Goal: Task Accomplishment & Management: Manage account settings

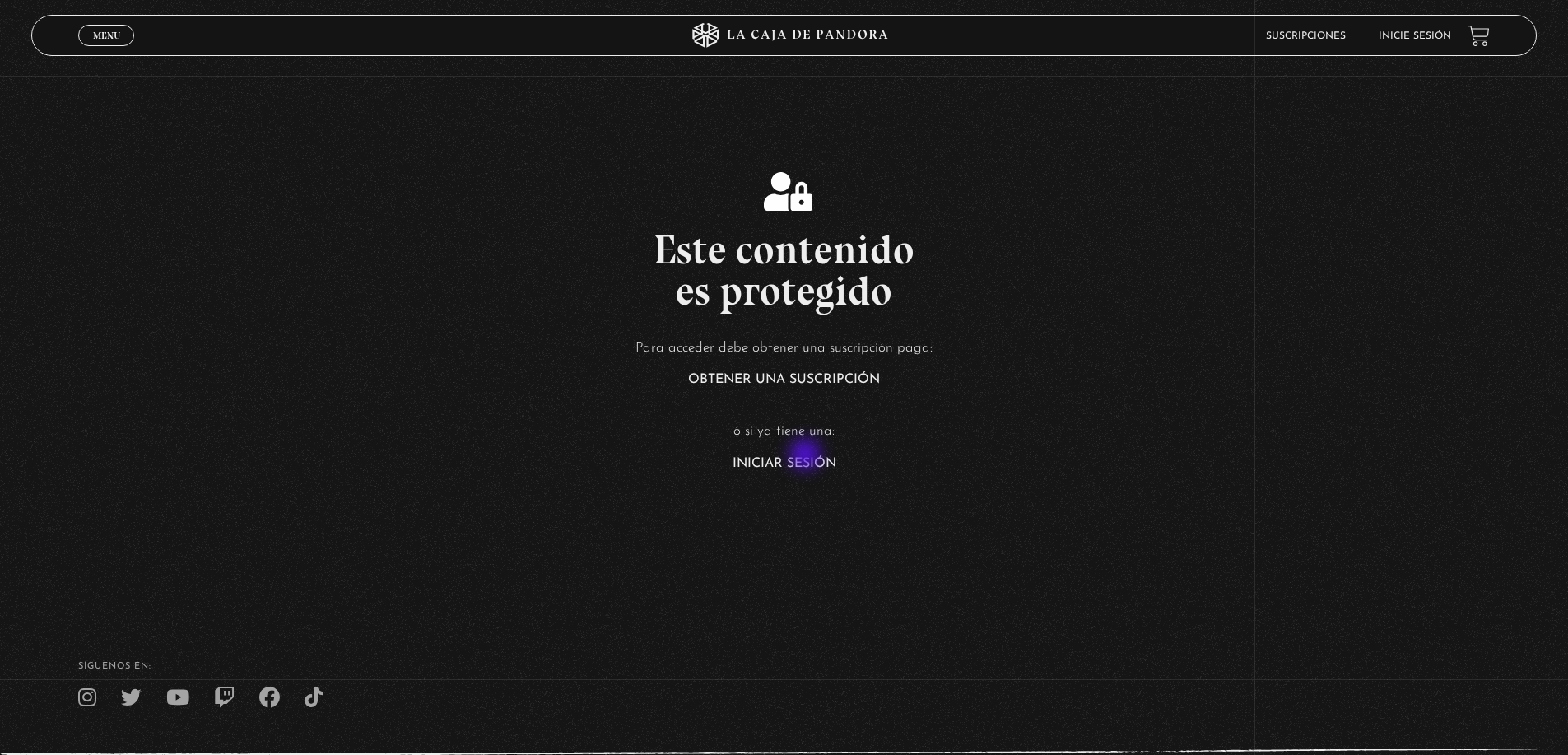
click at [807, 457] on link "Iniciar Sesión" at bounding box center [784, 463] width 104 height 13
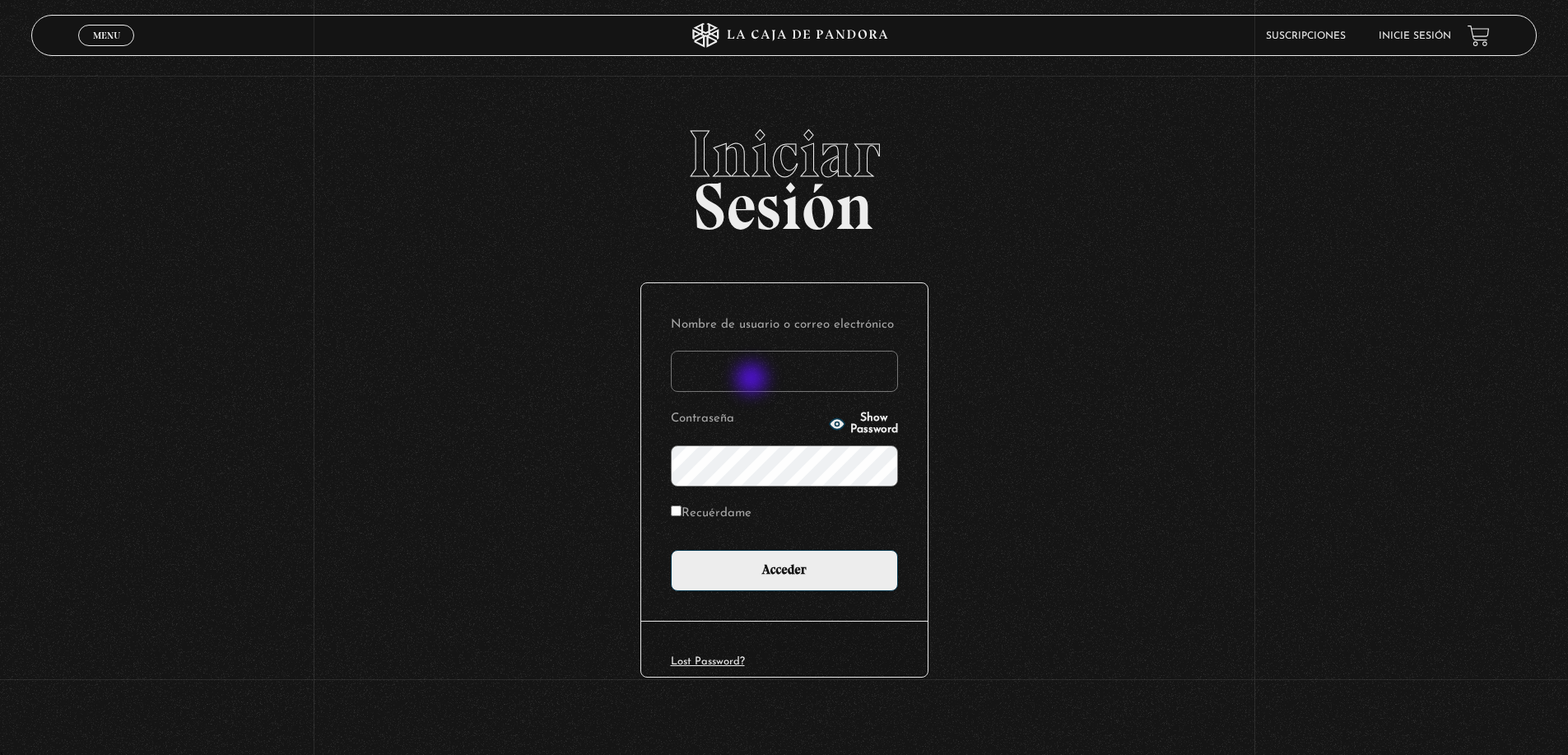
click at [753, 380] on input "Nombre de usuario o correo electrónico" at bounding box center [784, 372] width 227 height 42
type input "d3xtr0yed13@gmail.com"
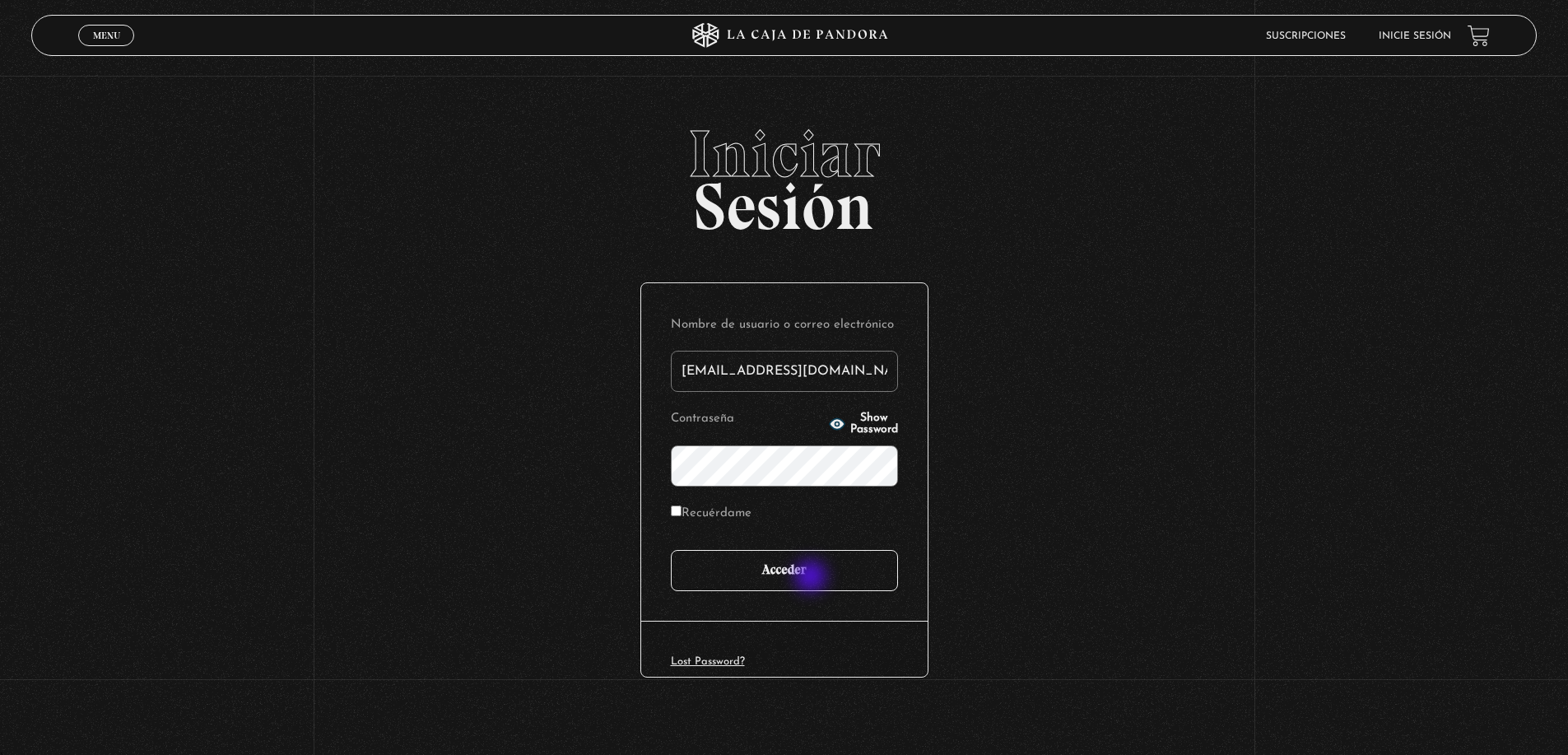
click at [812, 575] on input "Acceder" at bounding box center [784, 571] width 227 height 42
